Goal: Find contact information

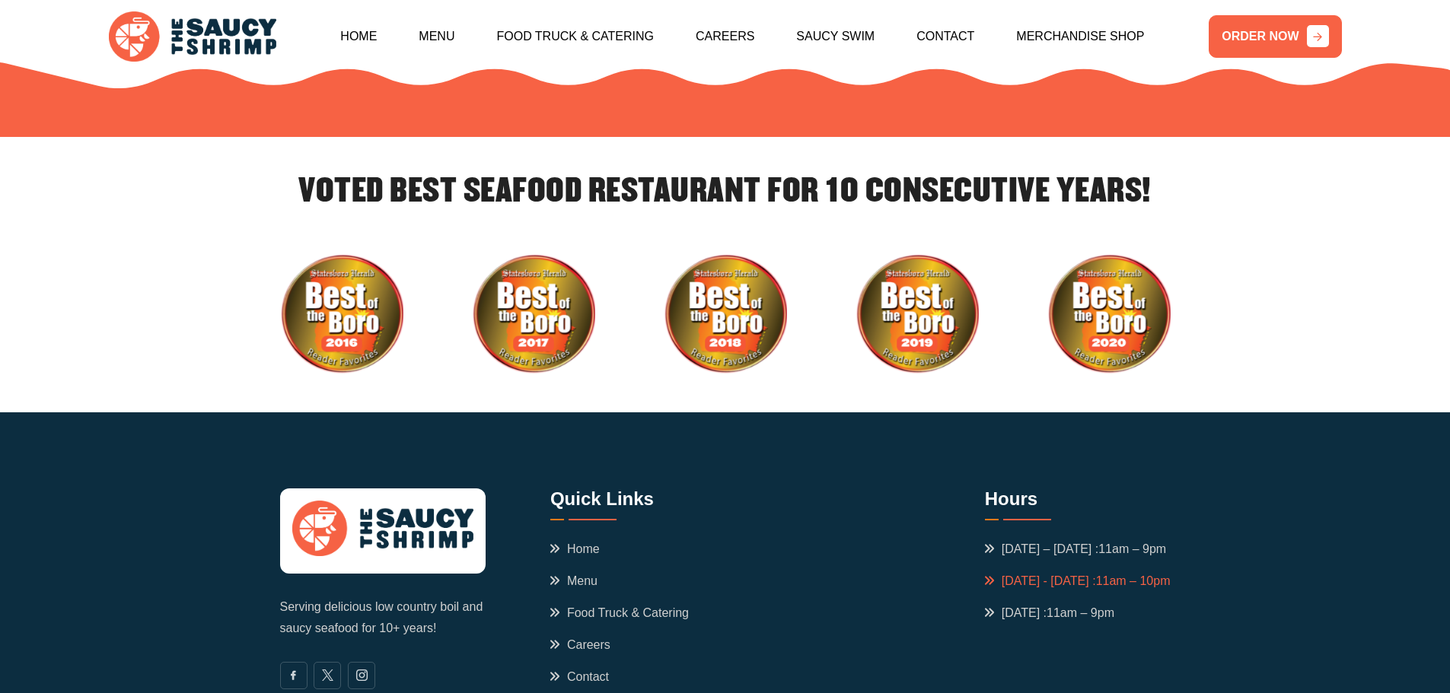
scroll to position [5268, 0]
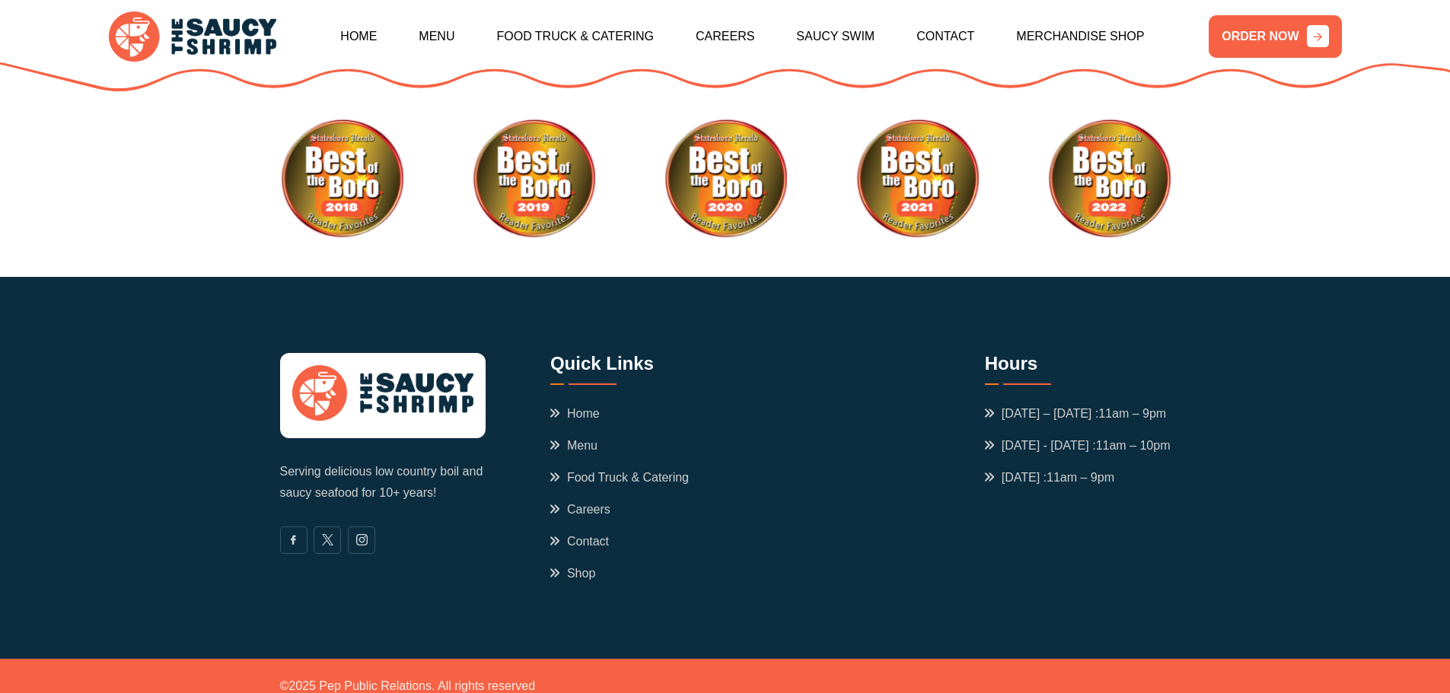
click at [544, 499] on div "Serving delicious low country boil and saucy seafood for 10+ years! Quick Links…" at bounding box center [725, 468] width 891 height 230
click at [550, 533] on link "Contact" at bounding box center [579, 542] width 59 height 18
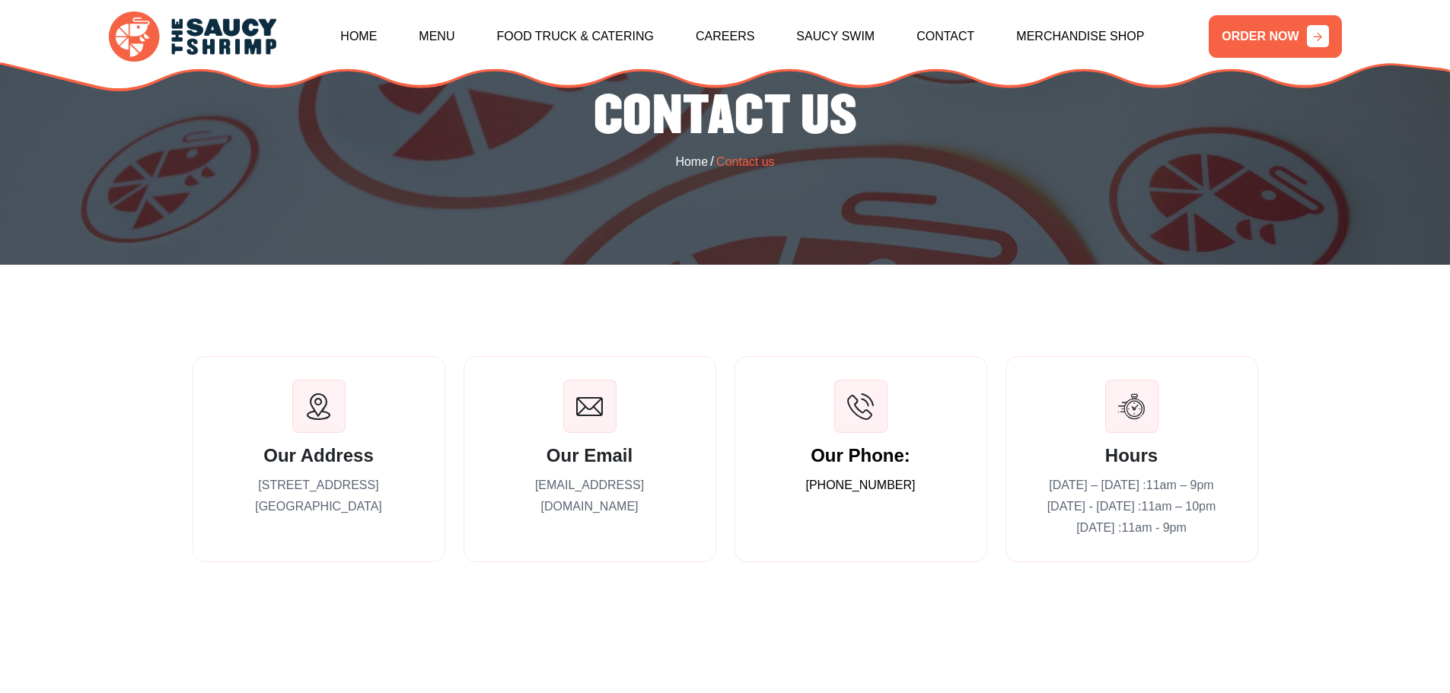
scroll to position [228, 0]
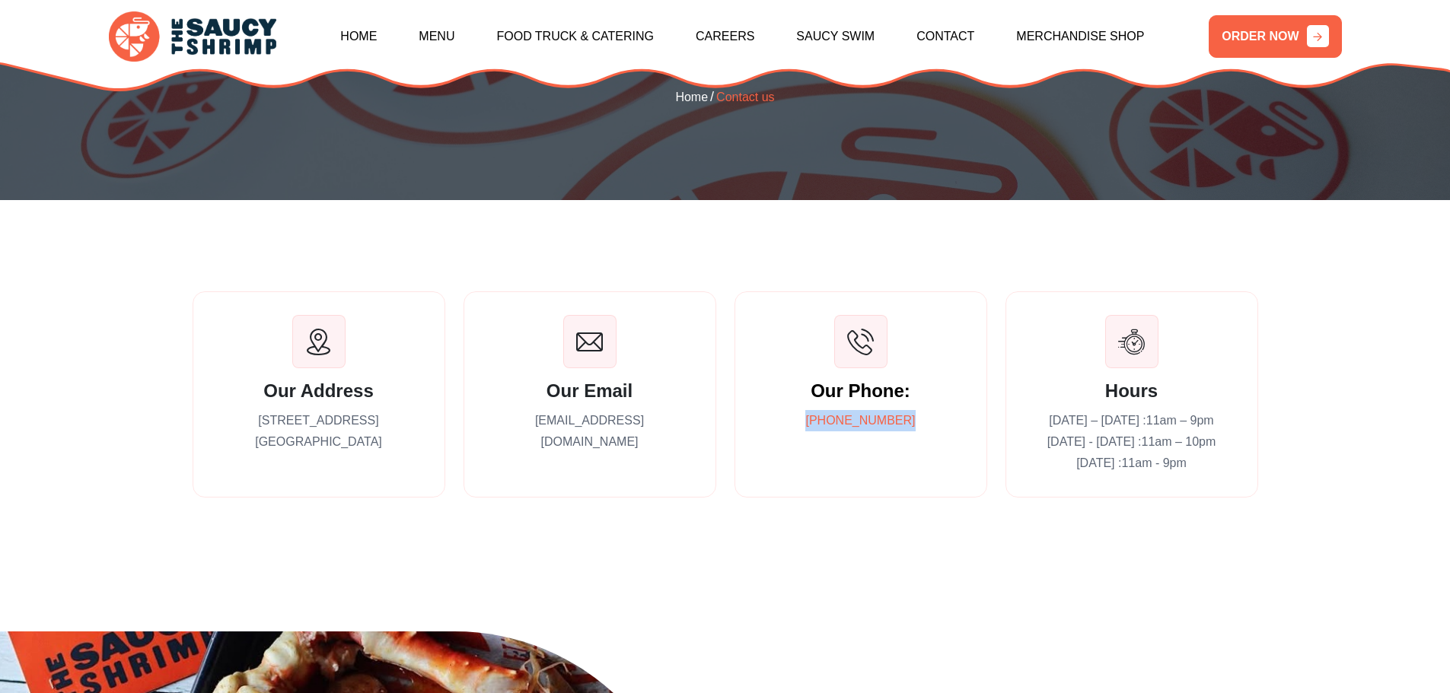
drag, startPoint x: 905, startPoint y: 418, endPoint x: 820, endPoint y: 422, distance: 85.3
click at [820, 422] on p "[PHONE_NUMBER]" at bounding box center [861, 420] width 206 height 21
copy link "[PHONE_NUMBER]"
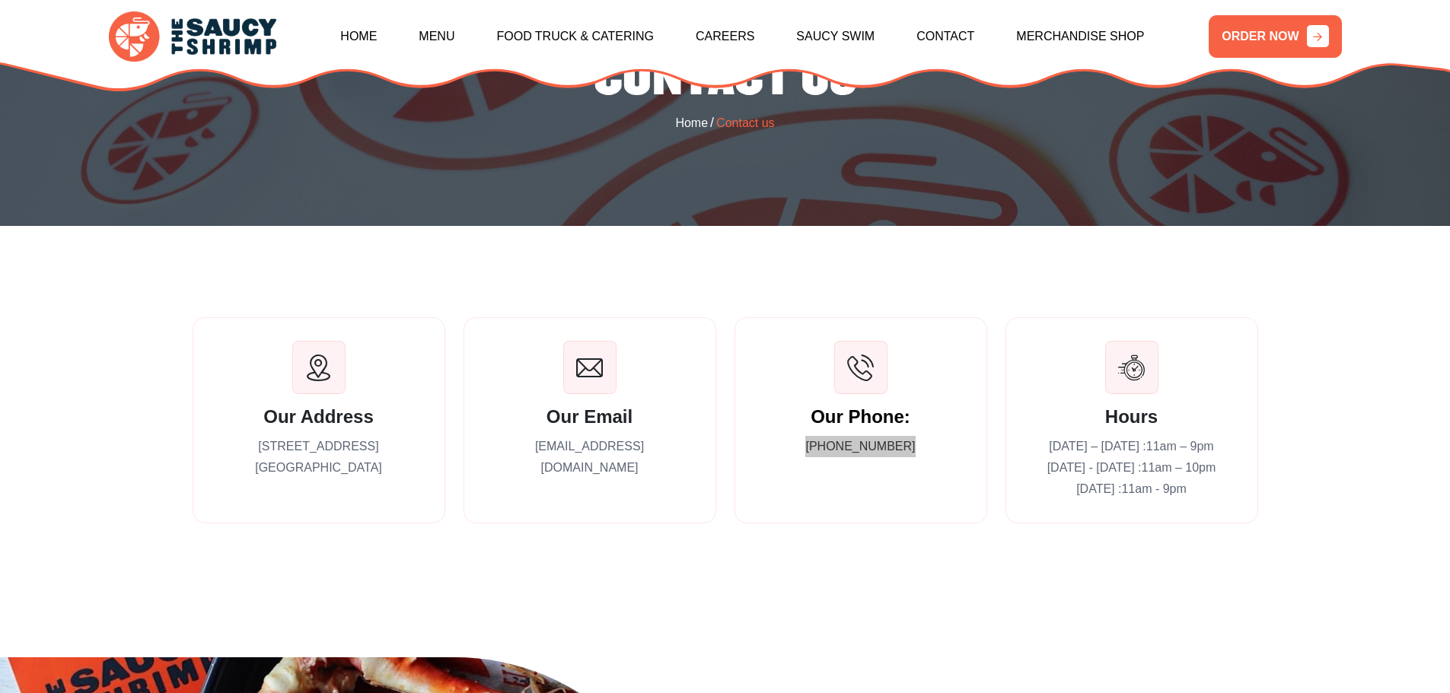
scroll to position [0, 0]
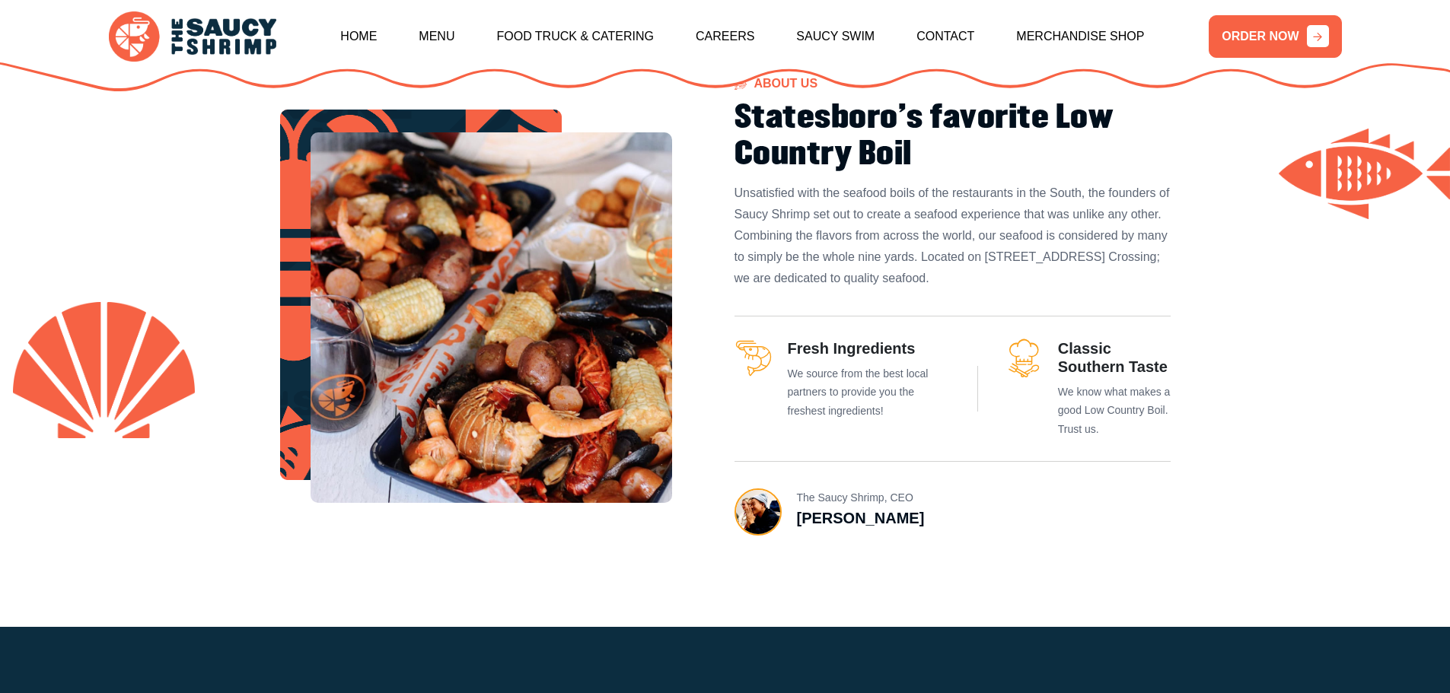
scroll to position [853, 0]
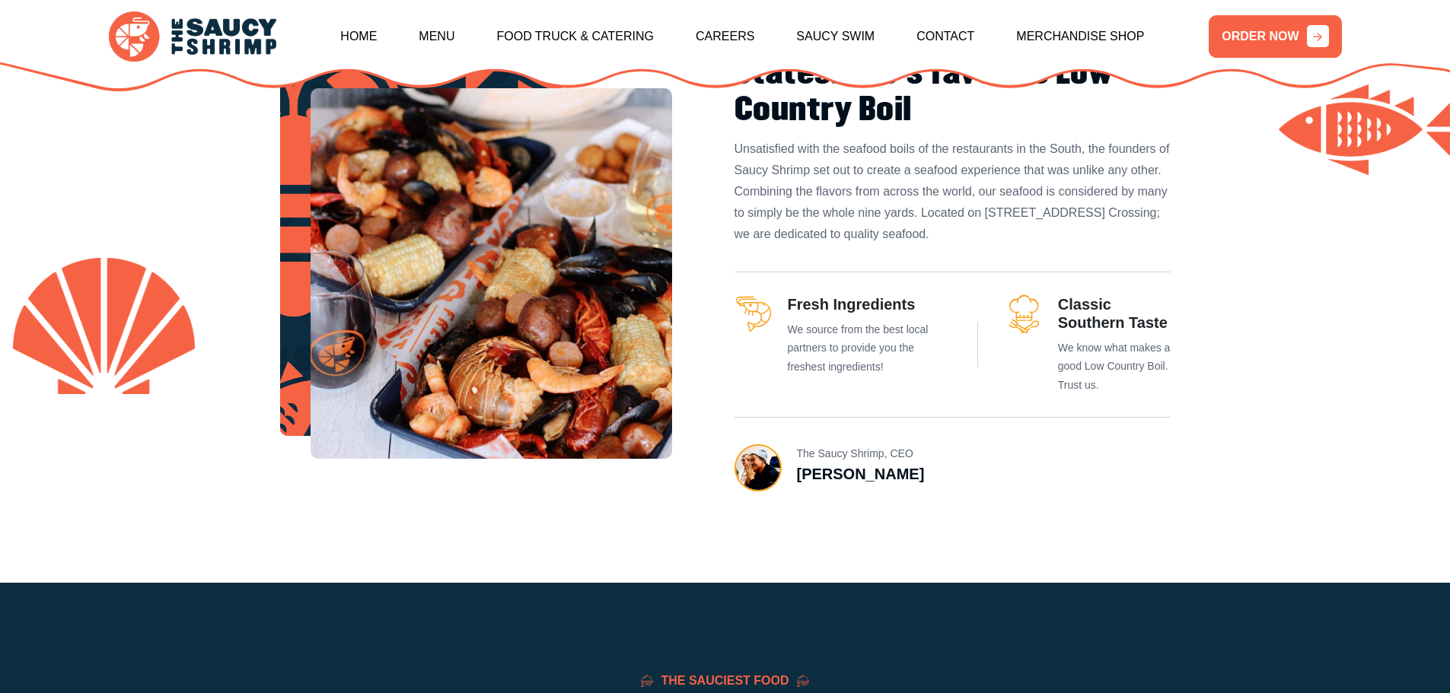
click at [839, 479] on h3 "[PERSON_NAME]" at bounding box center [861, 474] width 128 height 18
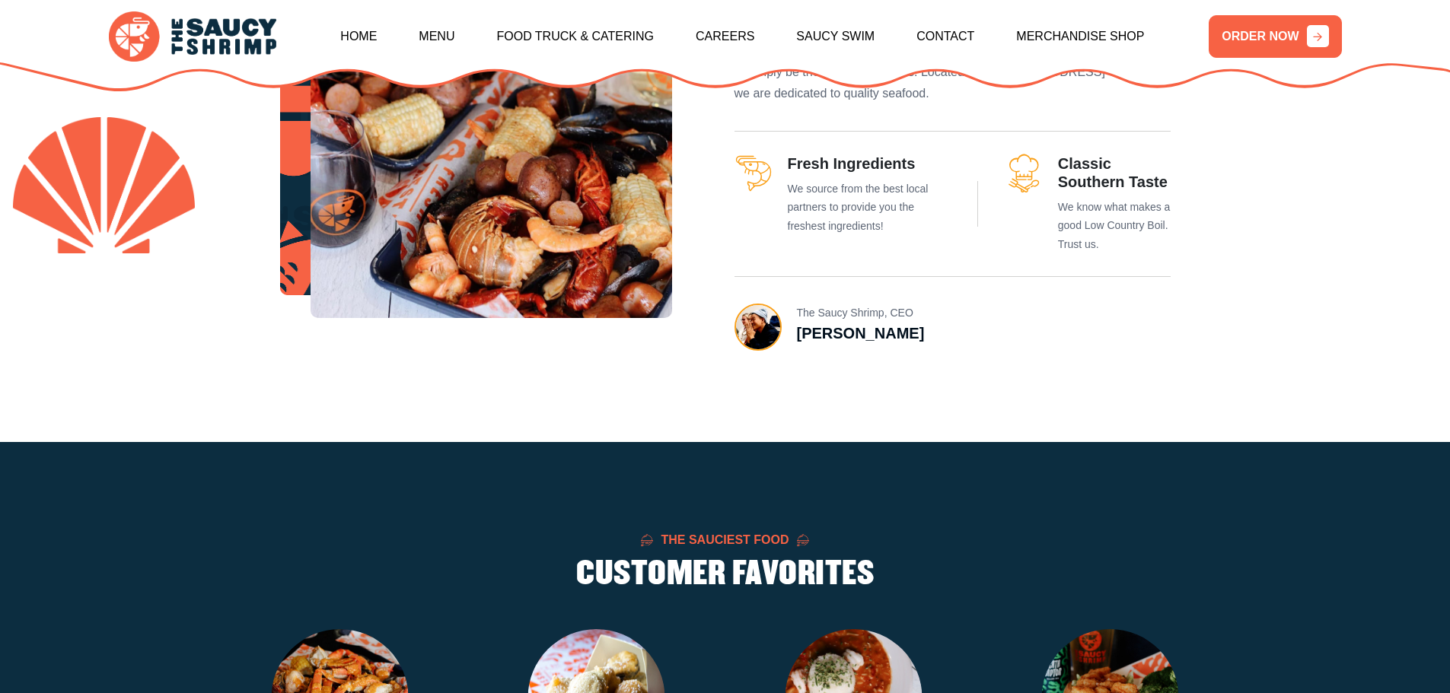
scroll to position [989, 0]
